Goal: Information Seeking & Learning: Learn about a topic

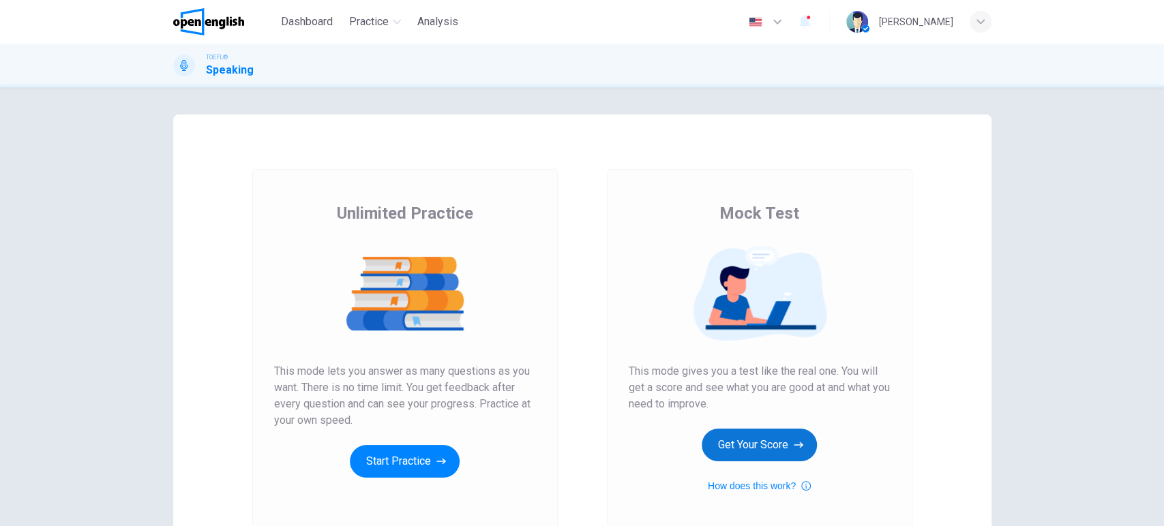
scroll to position [132, 0]
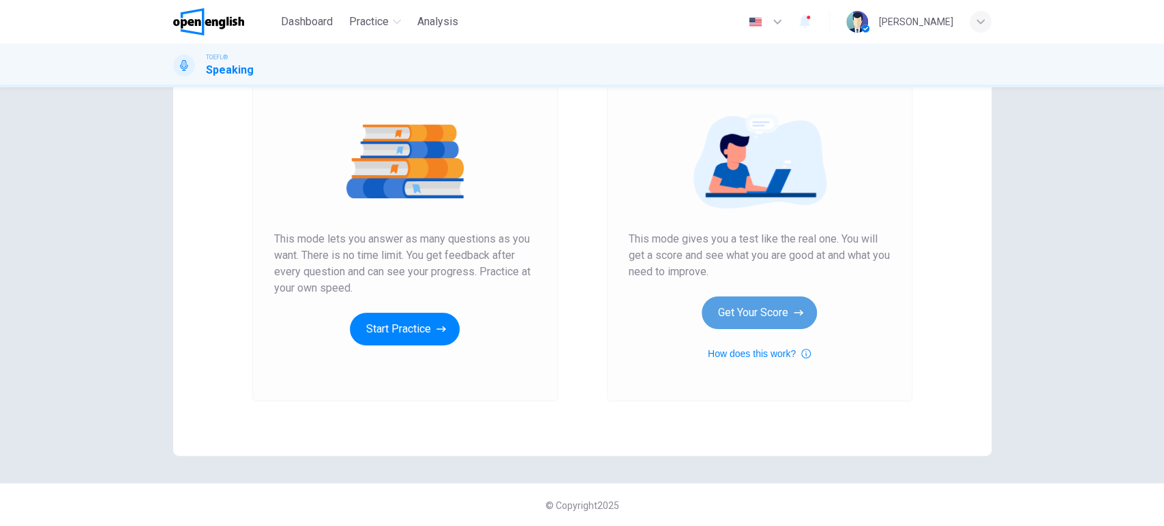
click at [756, 316] on button "Get Your Score" at bounding box center [759, 313] width 115 height 33
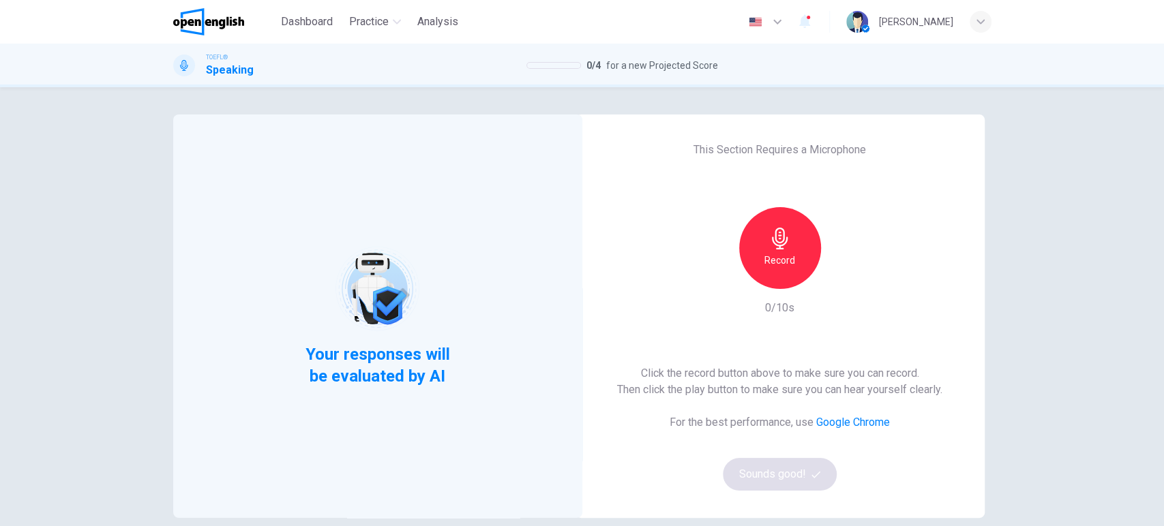
scroll to position [76, 0]
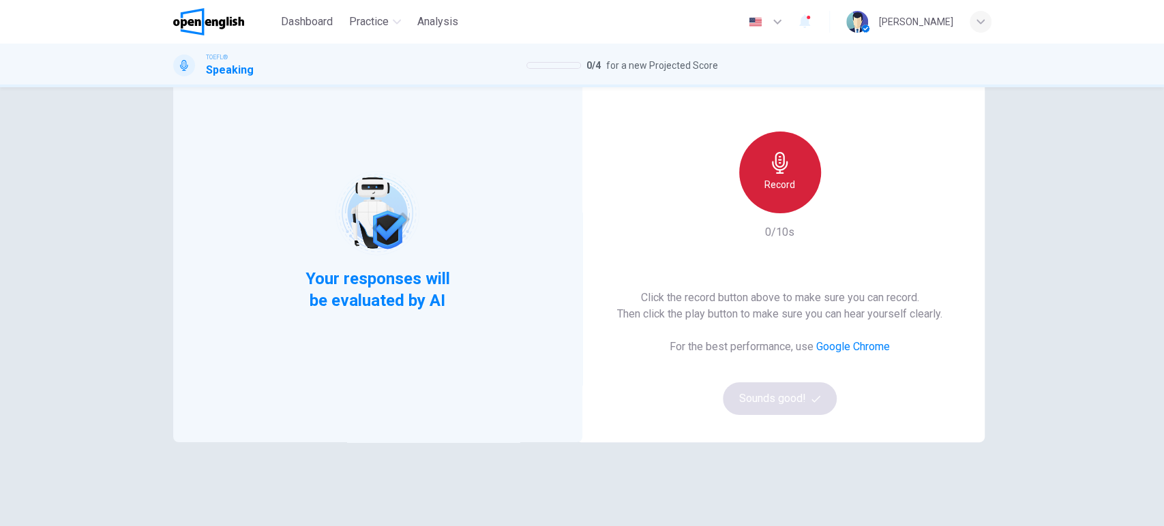
click at [753, 183] on div "Record" at bounding box center [780, 173] width 82 height 82
click at [753, 183] on div "Stop" at bounding box center [780, 173] width 82 height 82
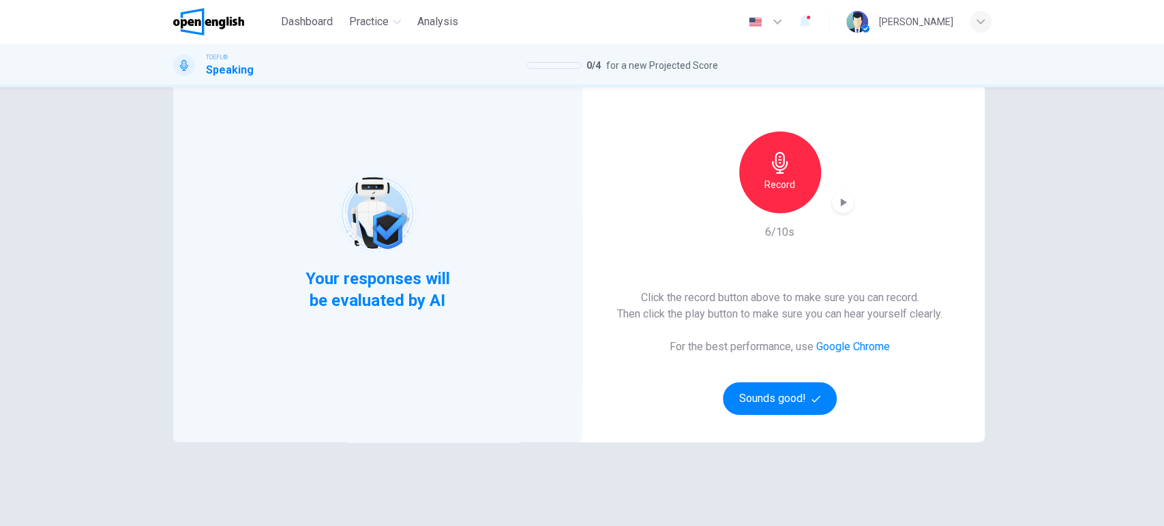
click at [836, 207] on icon "button" at bounding box center [843, 203] width 14 height 14
click at [771, 402] on button "Sounds good!" at bounding box center [780, 399] width 115 height 33
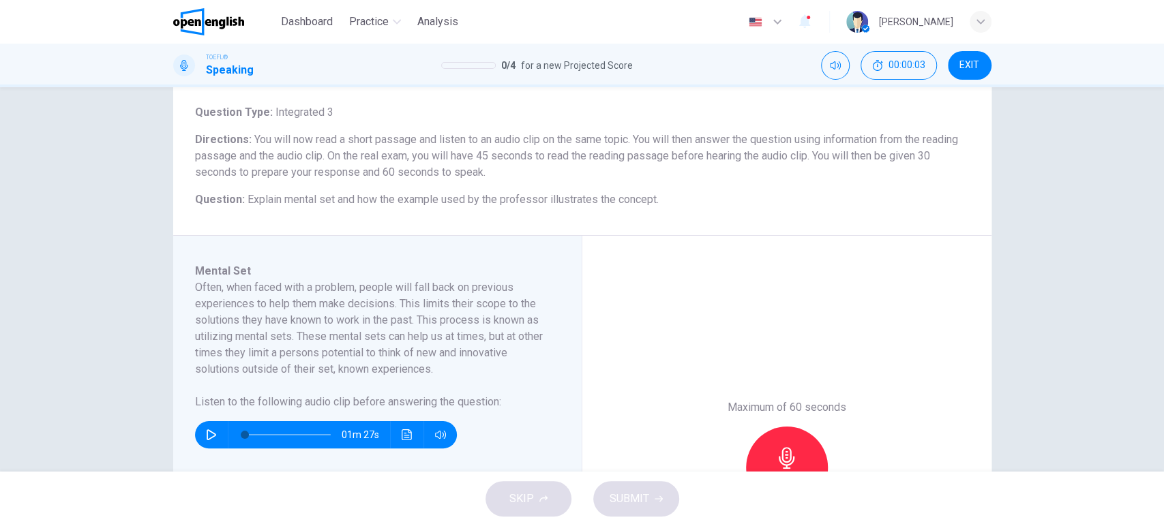
scroll to position [151, 0]
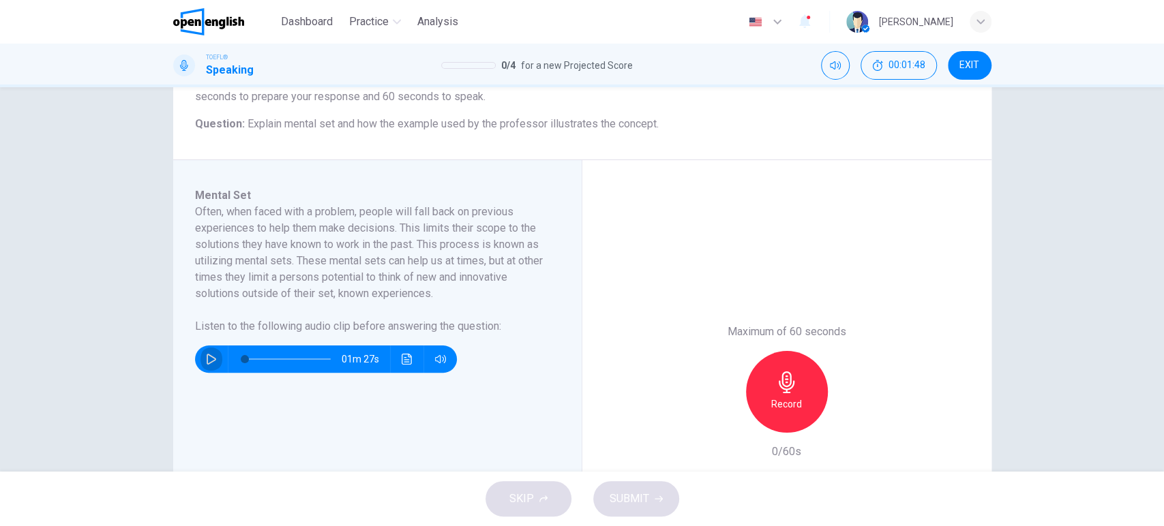
click at [207, 356] on icon "button" at bounding box center [212, 359] width 10 height 11
type input "*"
click at [777, 377] on icon "button" at bounding box center [787, 383] width 22 height 22
click at [631, 495] on span "SUBMIT" at bounding box center [630, 499] width 40 height 19
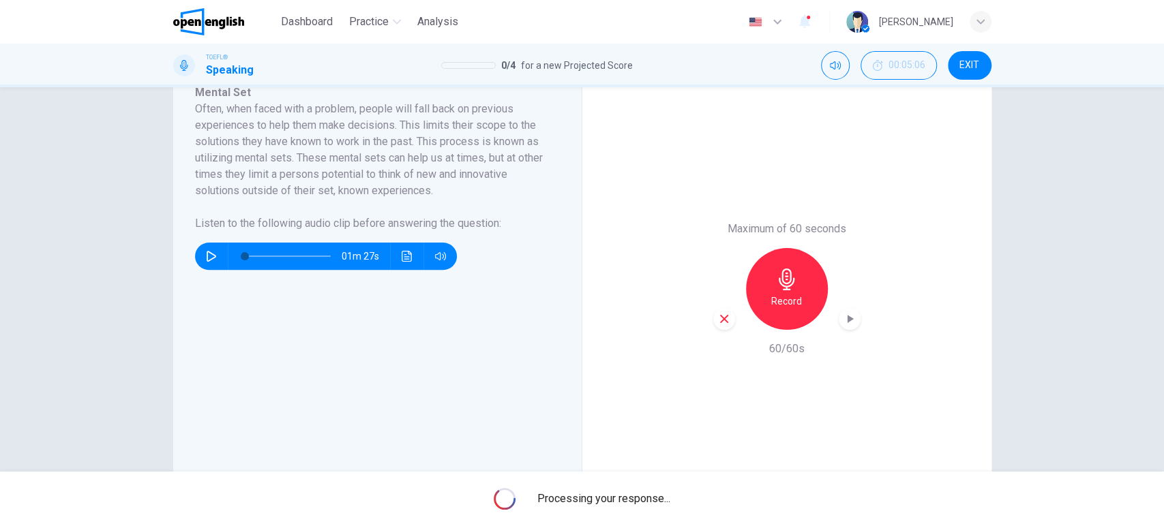
scroll to position [179, 0]
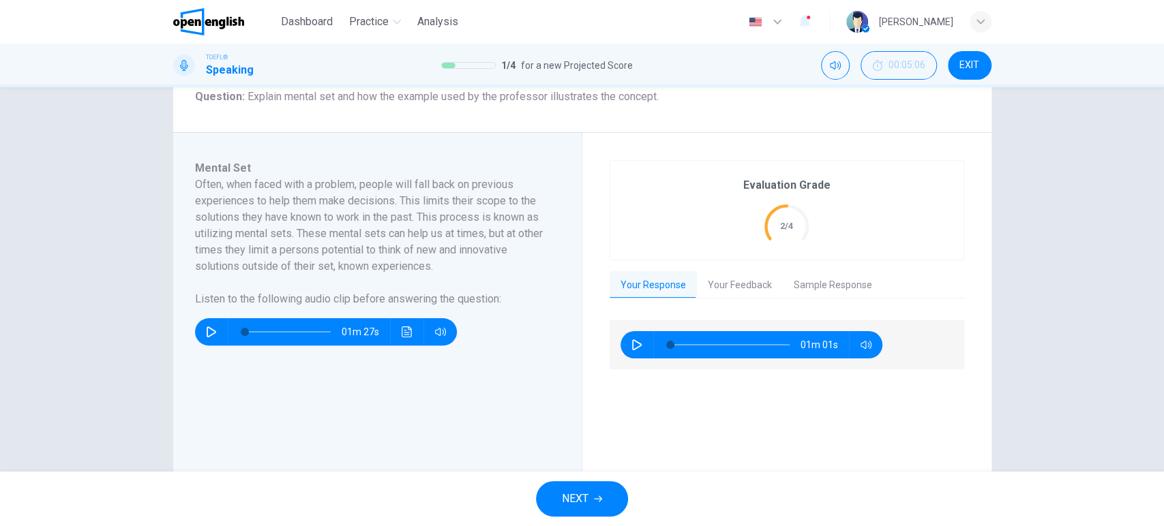
click at [554, 498] on button "NEXT" at bounding box center [582, 498] width 92 height 35
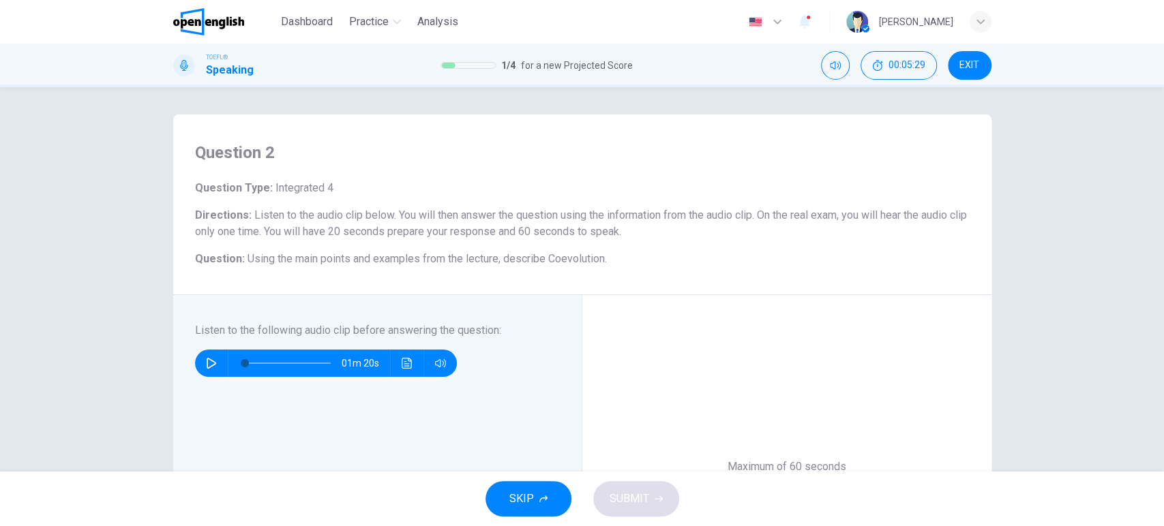
scroll to position [76, 0]
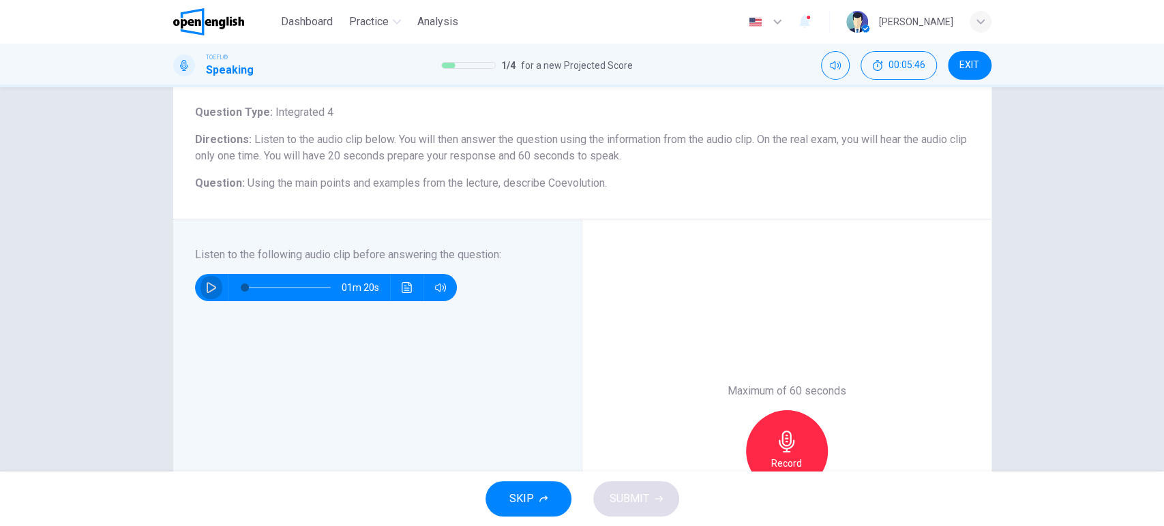
click at [208, 284] on icon "button" at bounding box center [211, 287] width 11 height 11
type input "*"
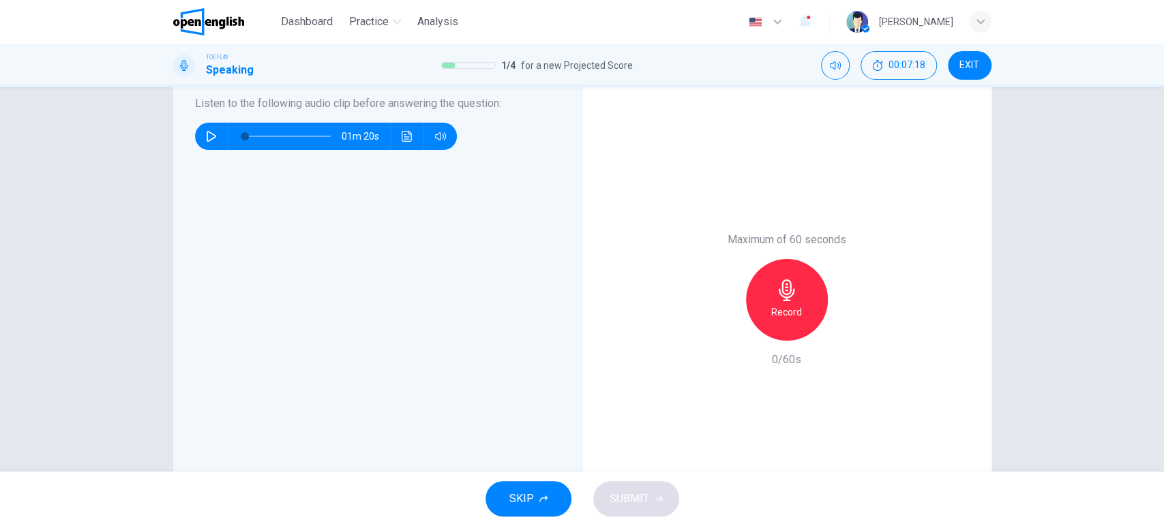
click at [779, 295] on icon "button" at bounding box center [787, 291] width 16 height 22
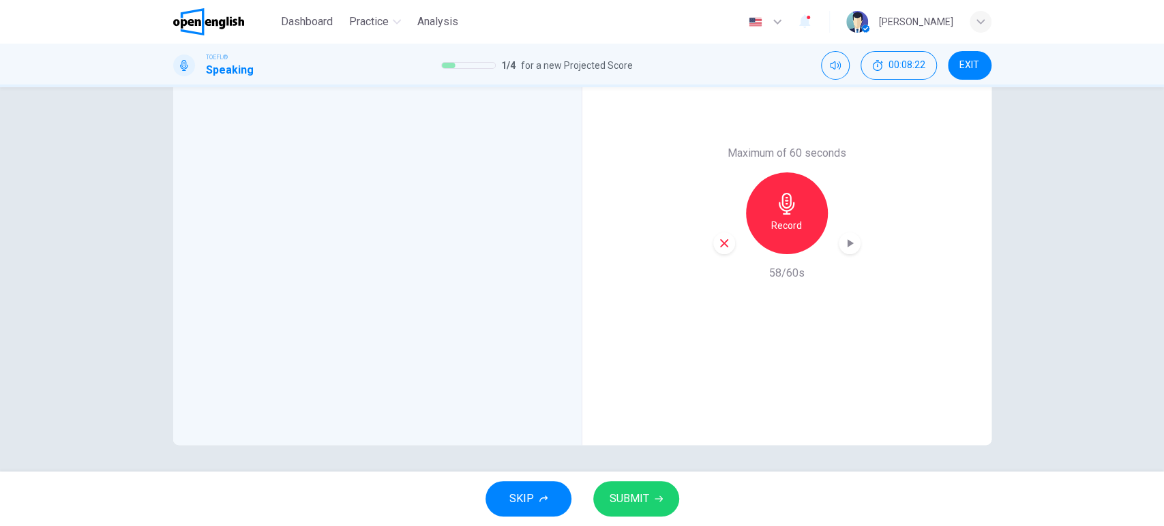
click at [639, 500] on span "SUBMIT" at bounding box center [630, 499] width 40 height 19
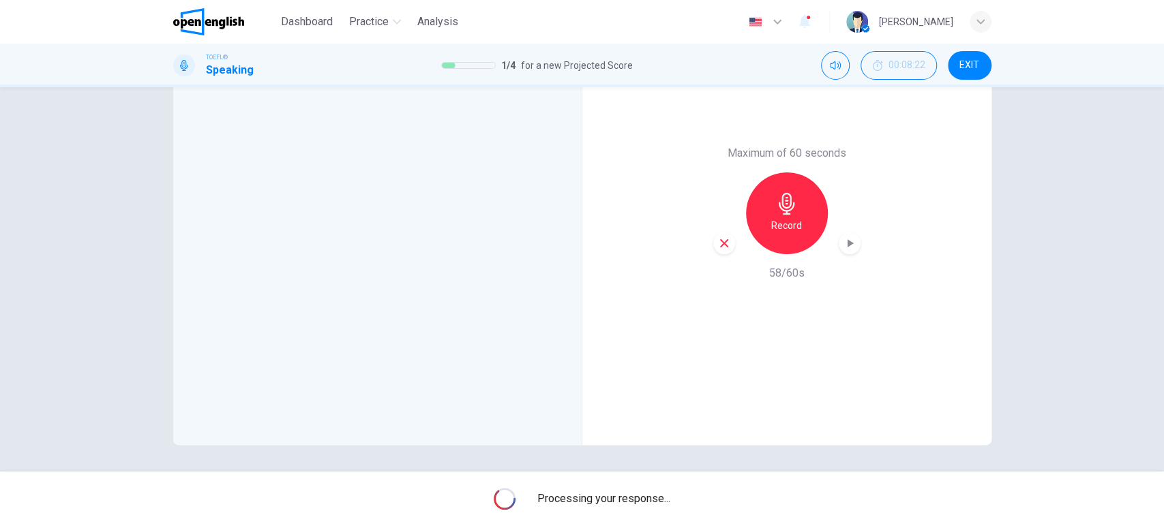
scroll to position [238, 0]
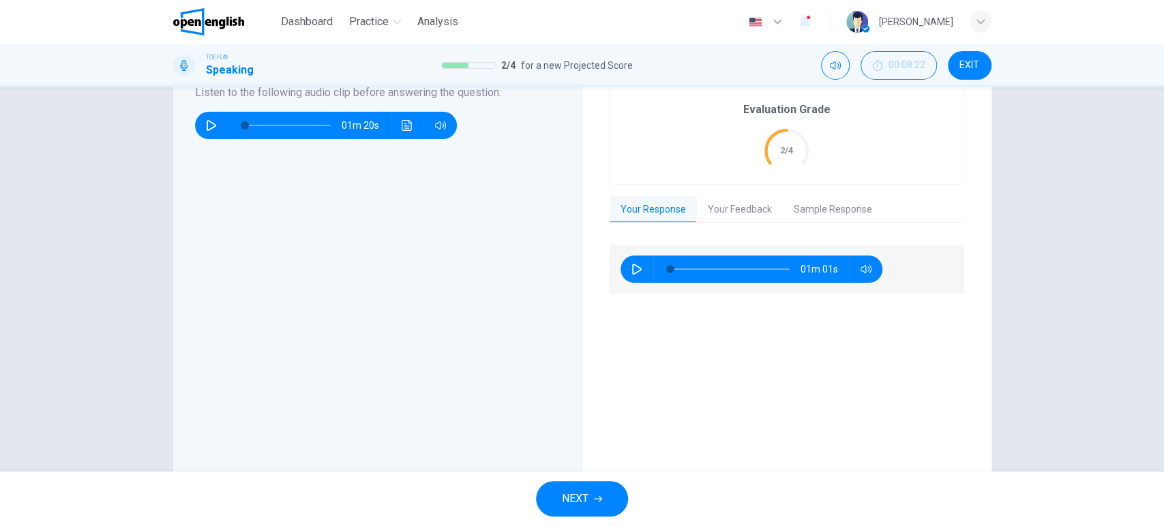
click at [579, 496] on span "NEXT" at bounding box center [575, 499] width 27 height 19
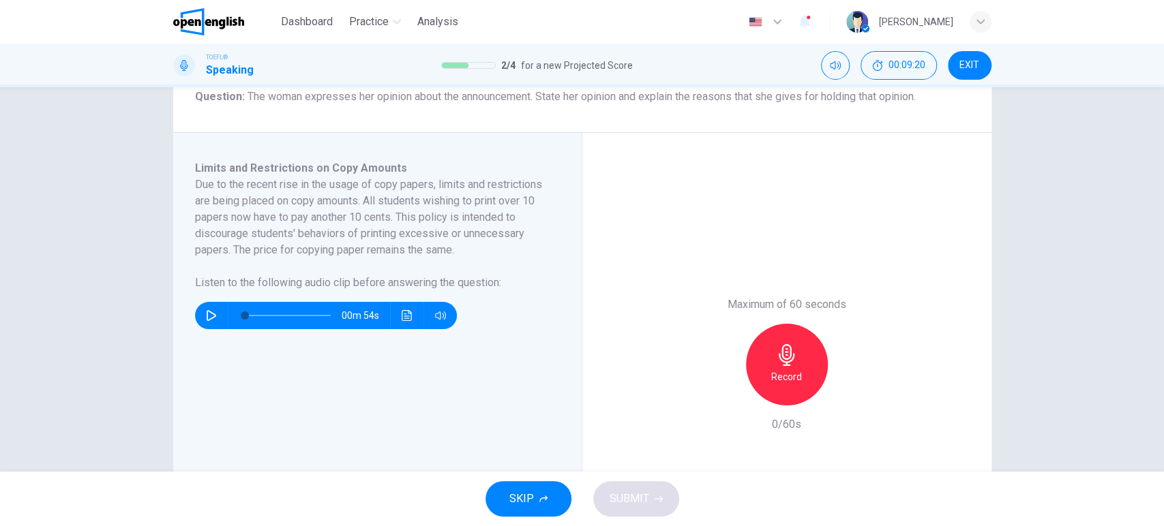
scroll to position [103, 0]
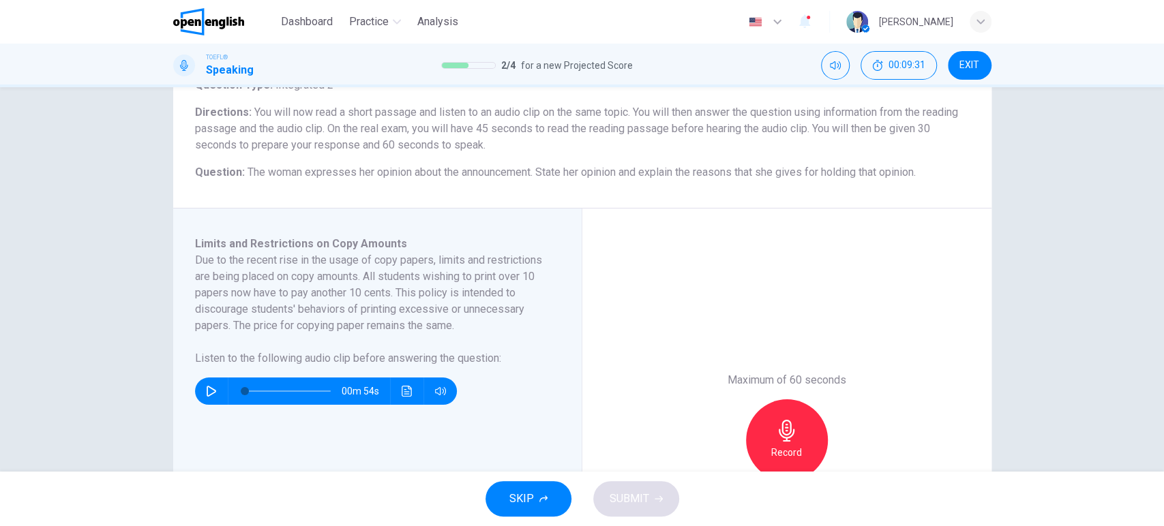
click at [206, 389] on icon "button" at bounding box center [211, 391] width 11 height 11
type input "*"
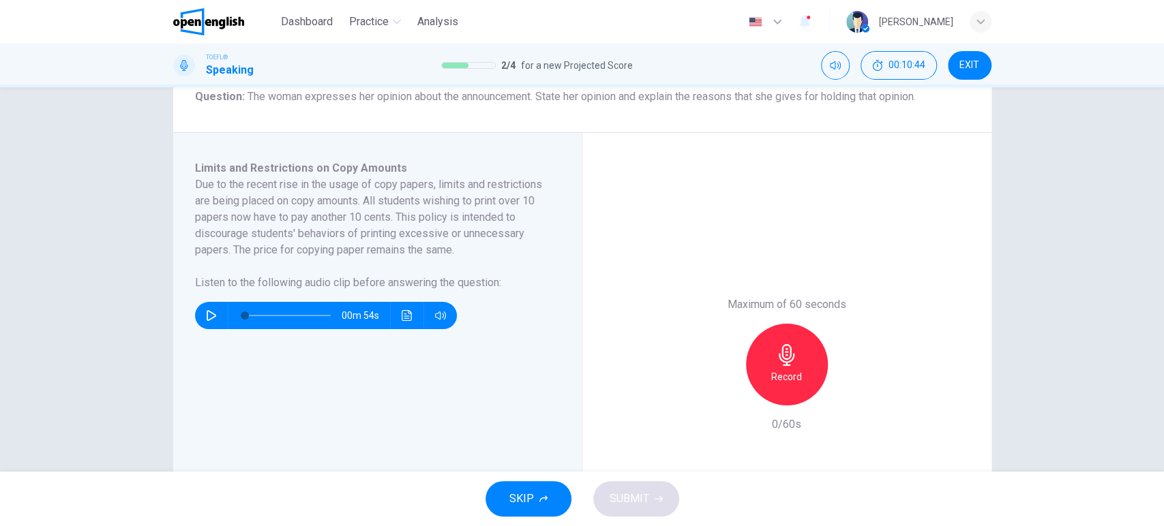
click at [776, 361] on icon "button" at bounding box center [787, 355] width 22 height 22
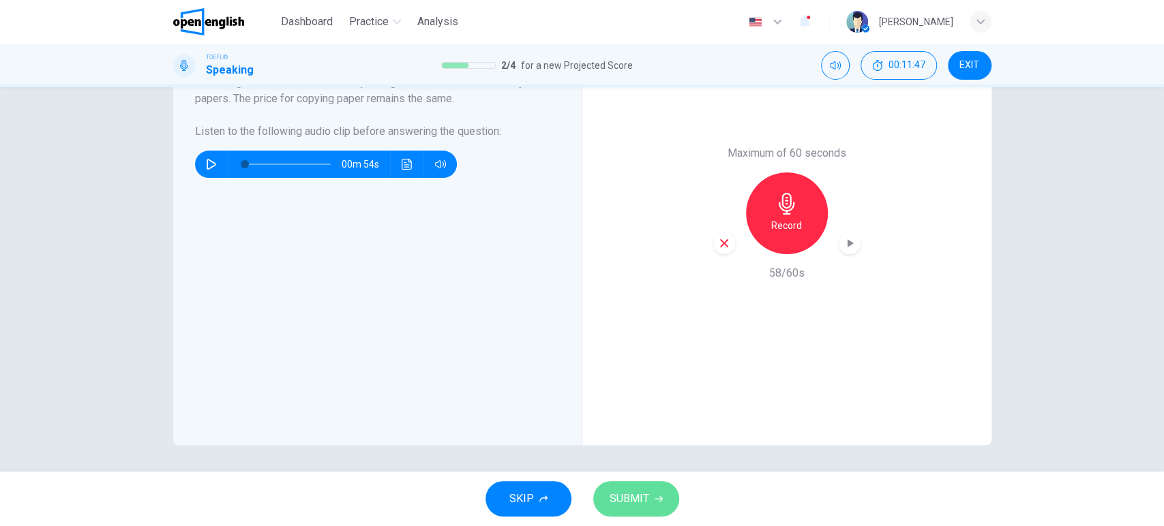
click at [621, 499] on span "SUBMIT" at bounding box center [630, 499] width 40 height 19
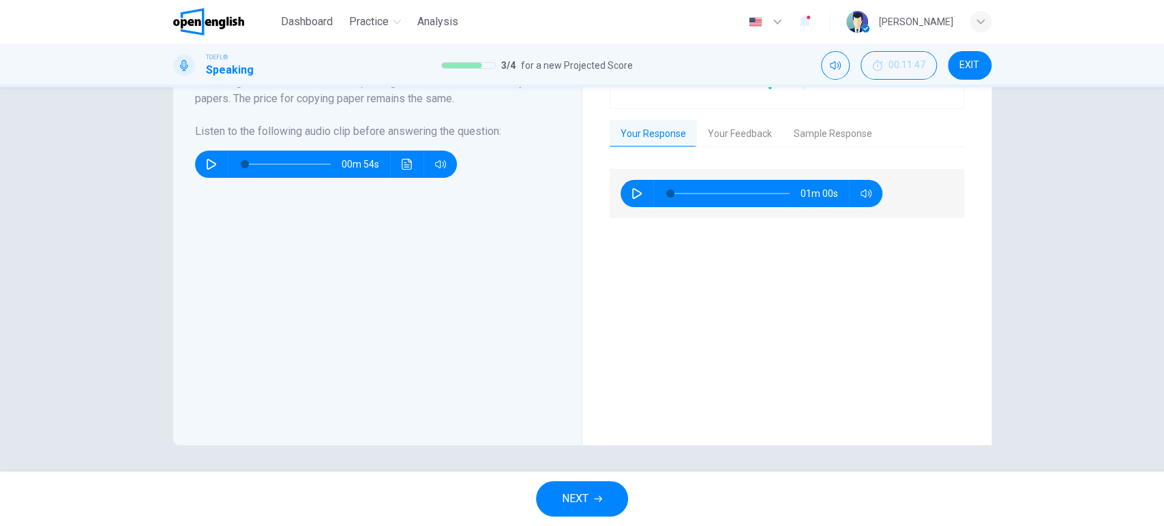
scroll to position [179, 0]
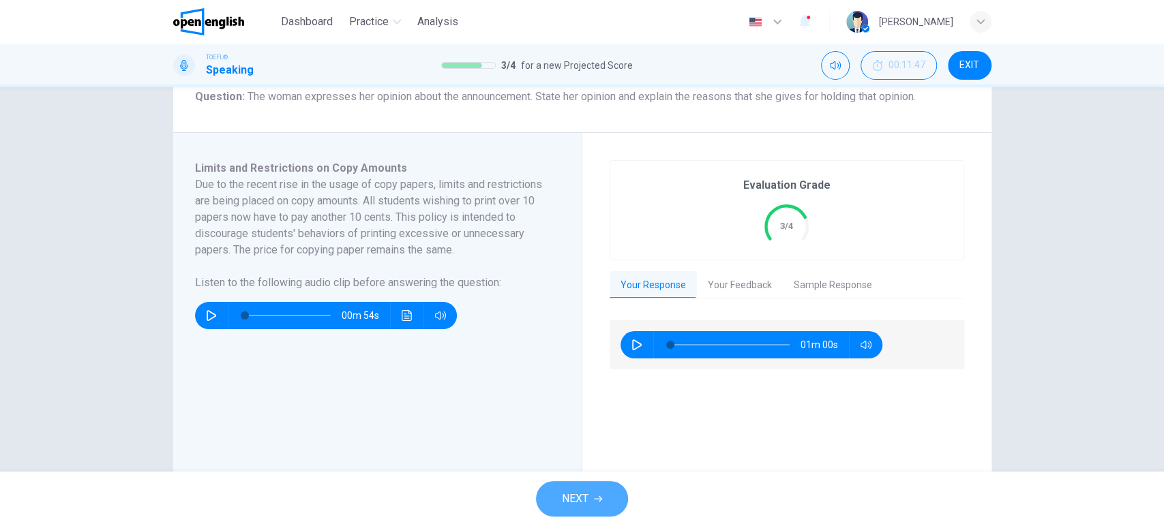
click at [574, 501] on span "NEXT" at bounding box center [575, 499] width 27 height 19
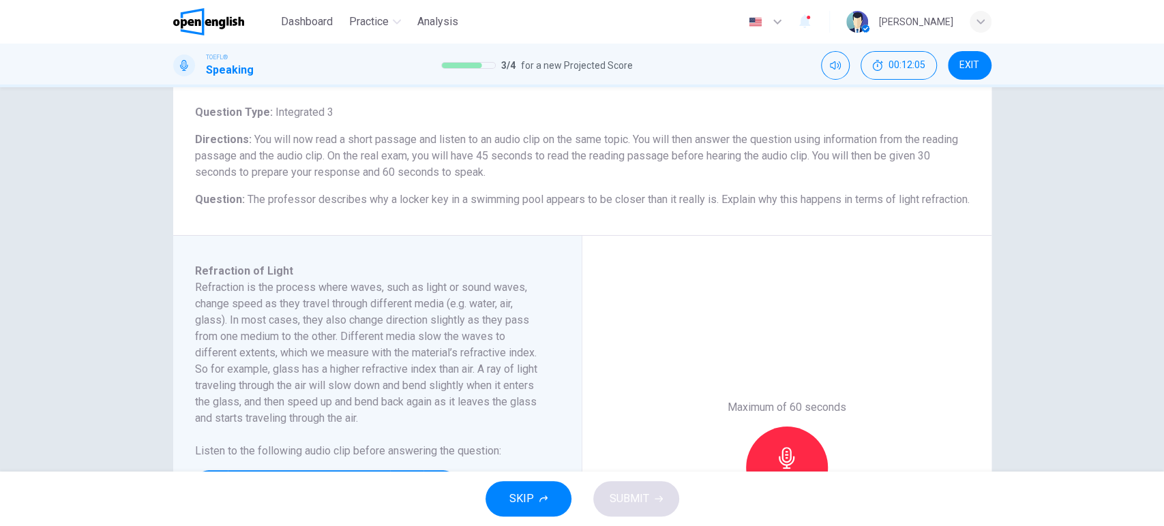
scroll to position [151, 0]
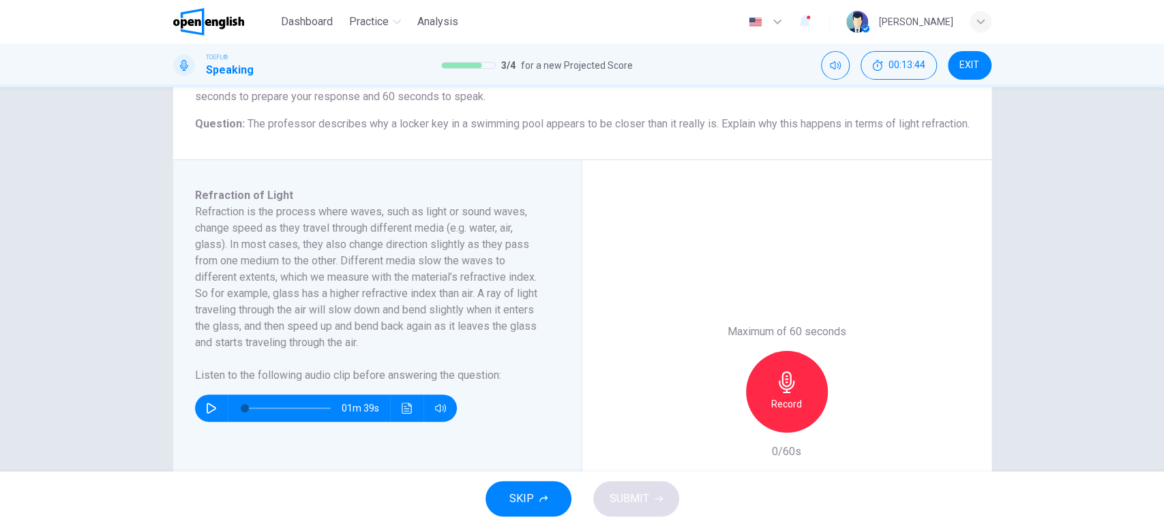
click at [208, 404] on icon "button" at bounding box center [211, 408] width 11 height 11
type input "*"
click at [779, 382] on icon "button" at bounding box center [787, 383] width 16 height 22
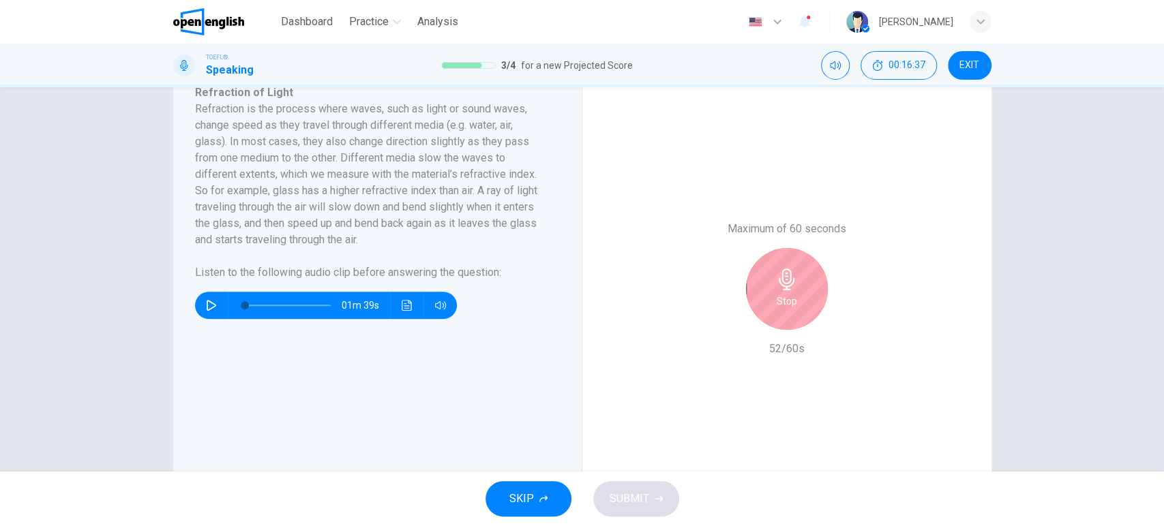
scroll to position [330, 0]
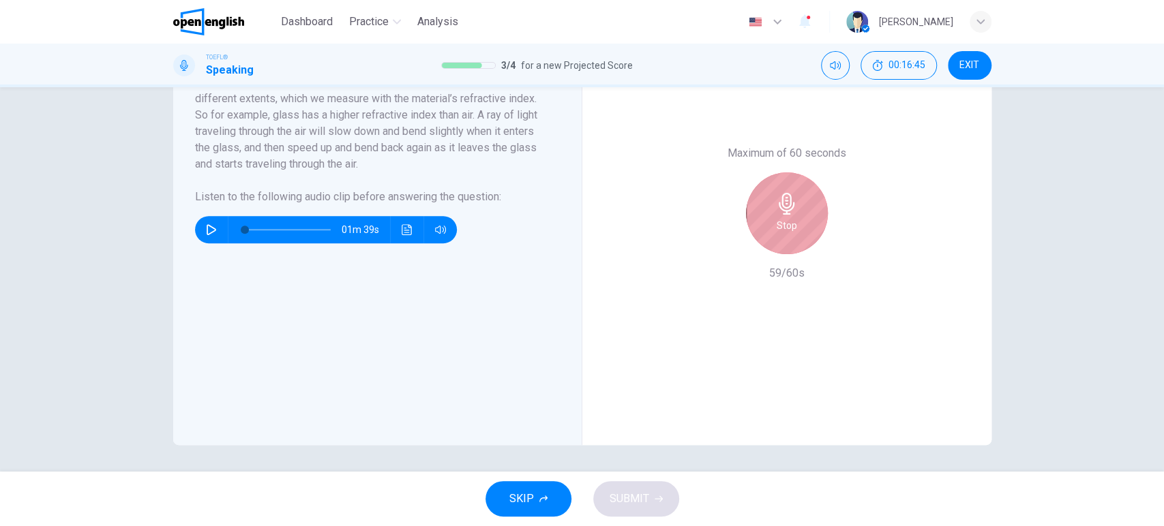
click at [816, 205] on div "Stop" at bounding box center [787, 214] width 82 height 82
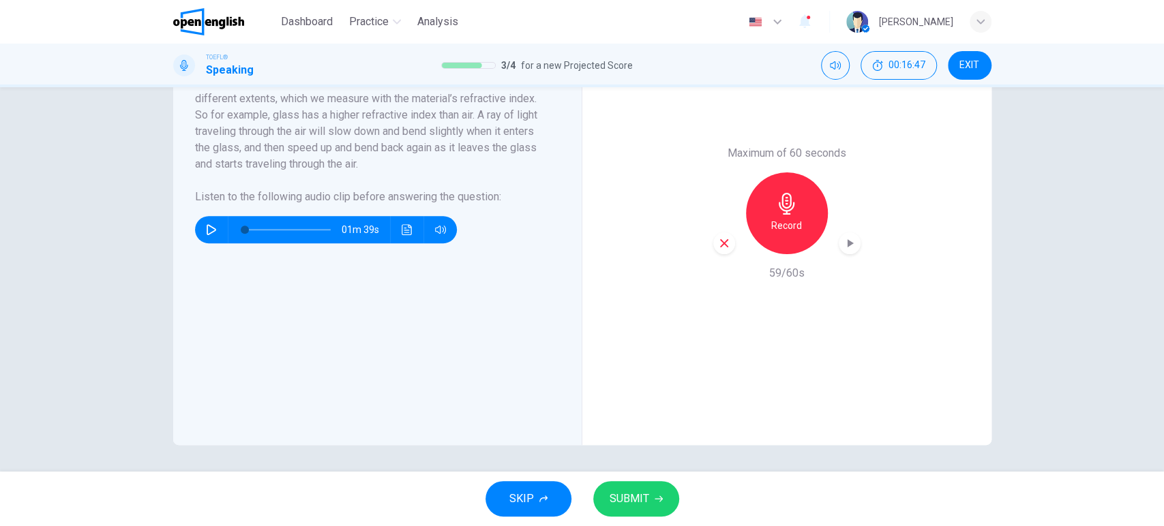
click at [638, 498] on span "SUBMIT" at bounding box center [630, 499] width 40 height 19
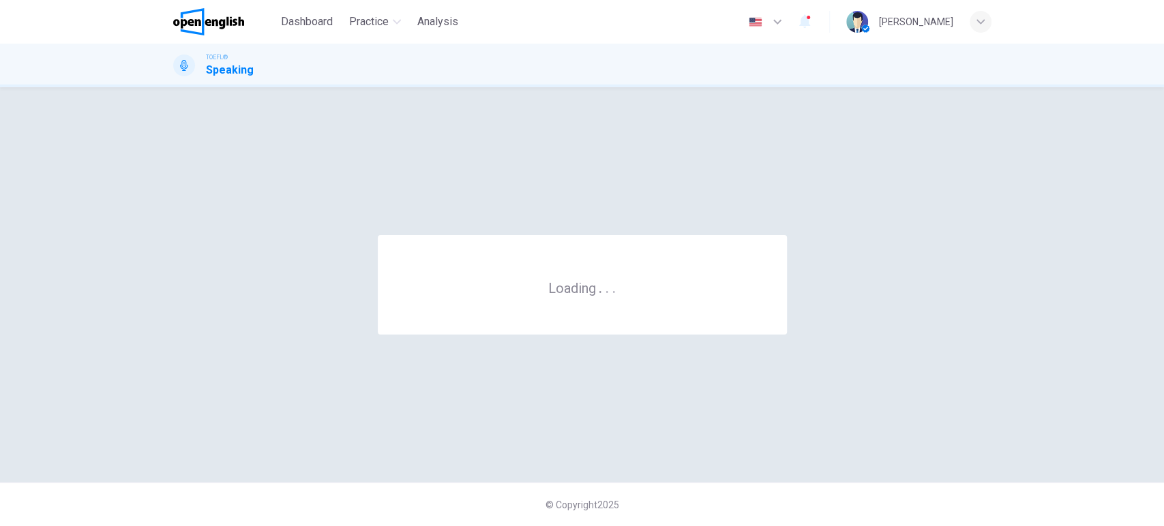
scroll to position [0, 0]
